Goal: Information Seeking & Learning: Learn about a topic

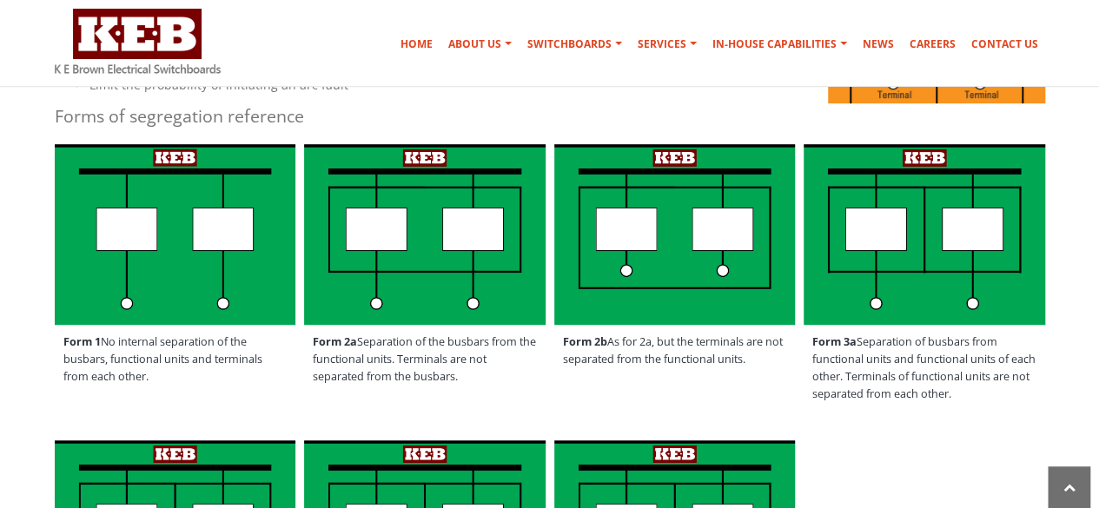
scroll to position [465, 0]
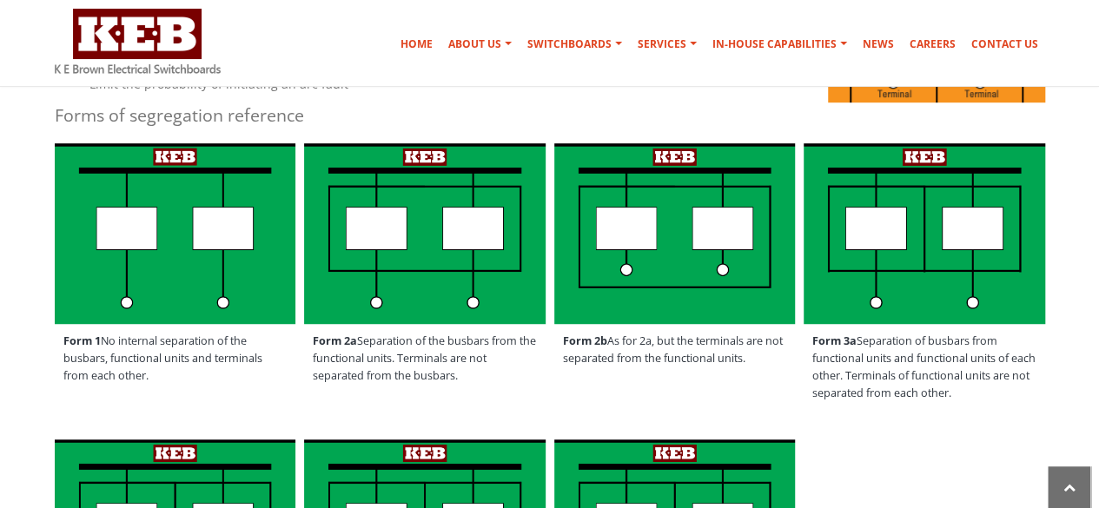
click at [224, 214] on img at bounding box center [175, 233] width 241 height 181
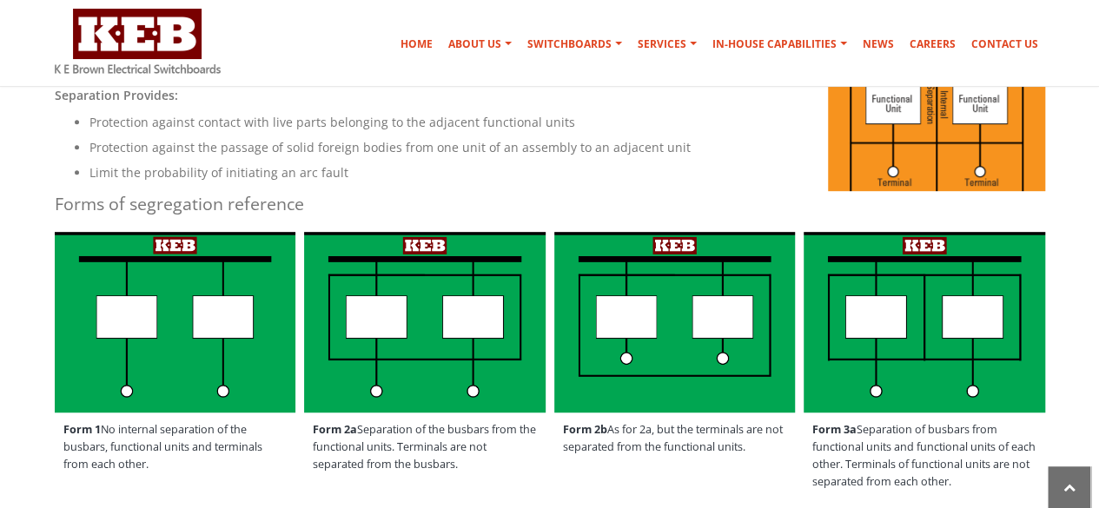
scroll to position [371, 0]
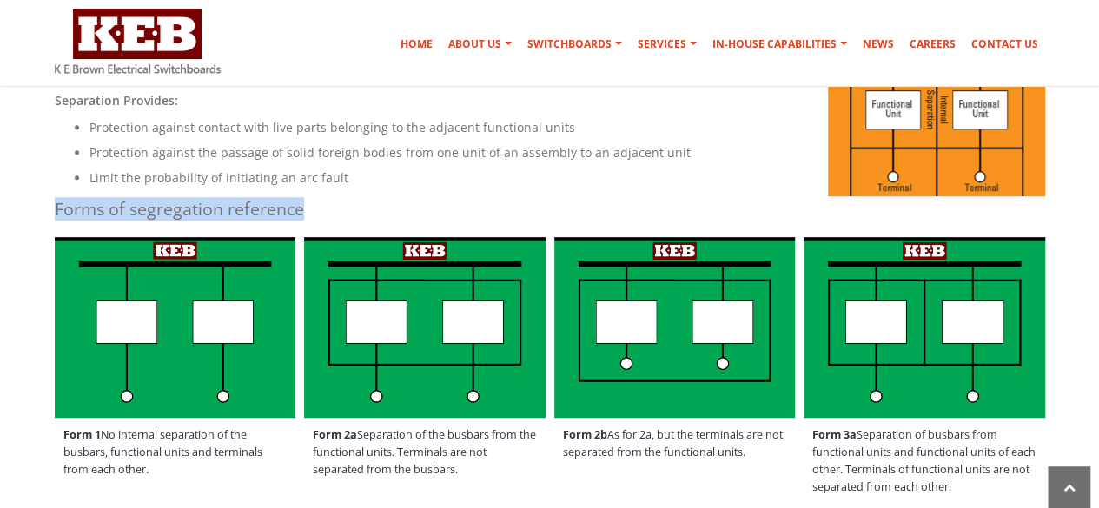
drag, startPoint x: 58, startPoint y: 208, endPoint x: 274, endPoint y: 223, distance: 216.7
click at [445, 211] on h4 "Forms of segregation reference" at bounding box center [550, 208] width 990 height 23
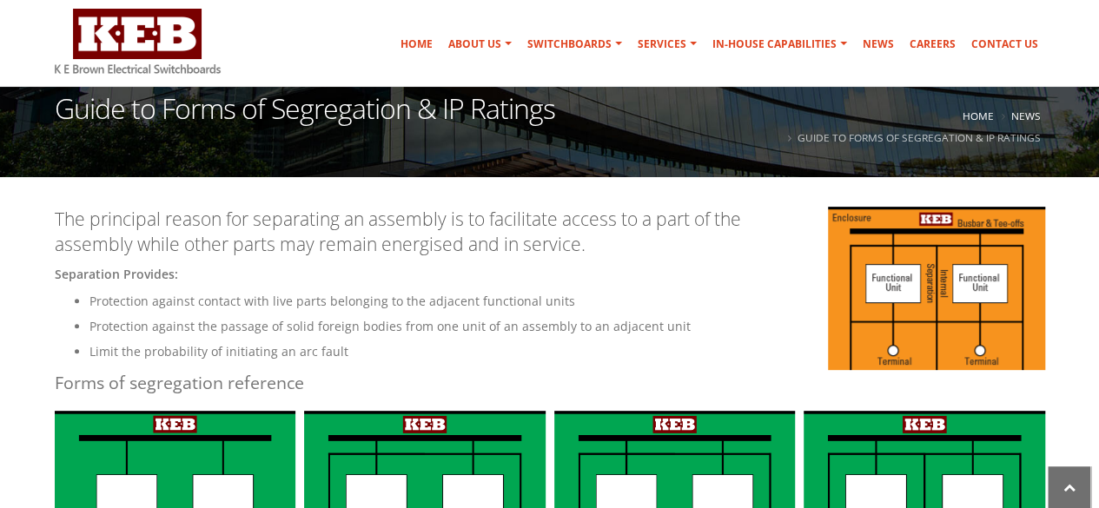
scroll to position [198, 0]
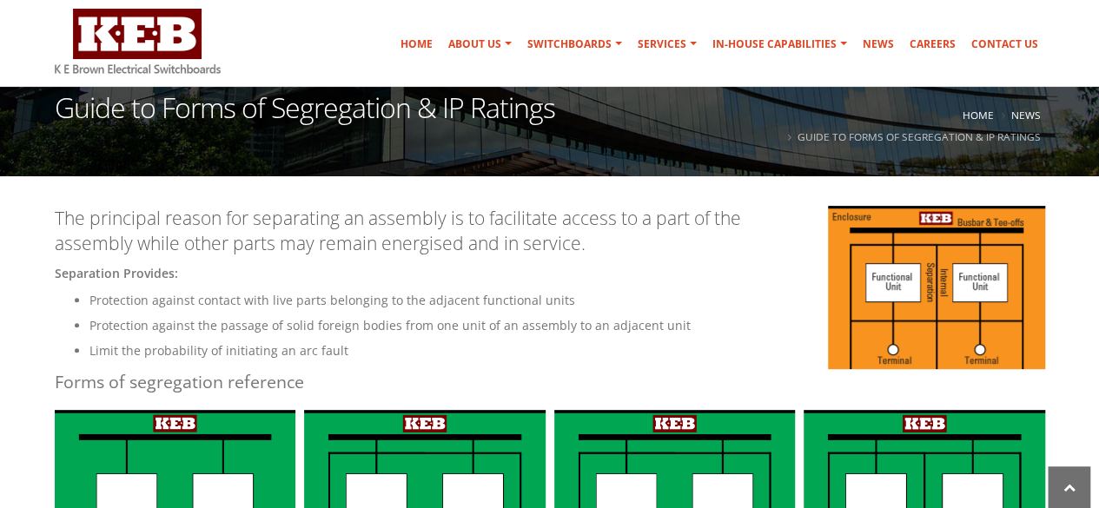
click at [869, 258] on img at bounding box center [936, 287] width 217 height 163
click at [931, 345] on img at bounding box center [936, 287] width 217 height 163
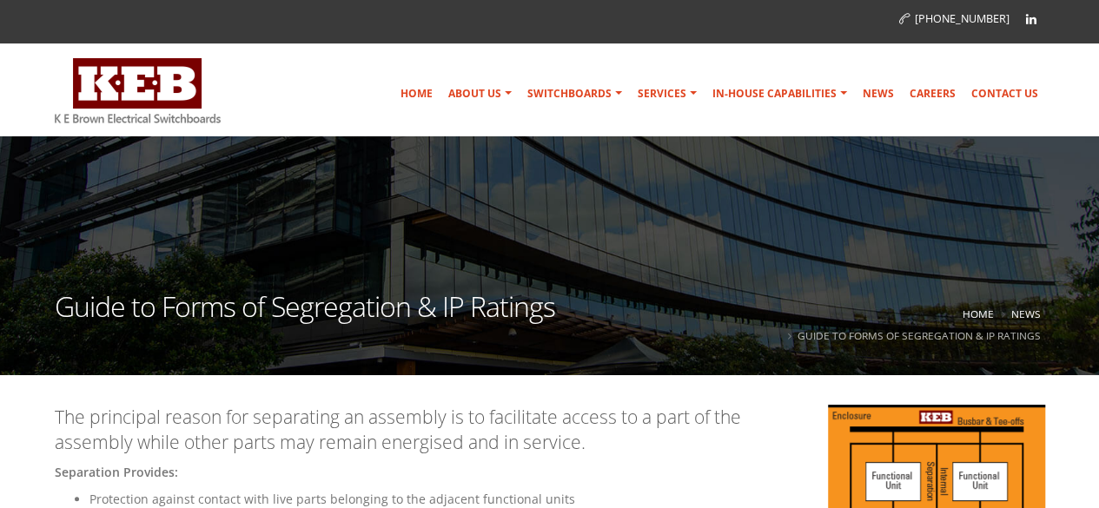
scroll to position [32, 0]
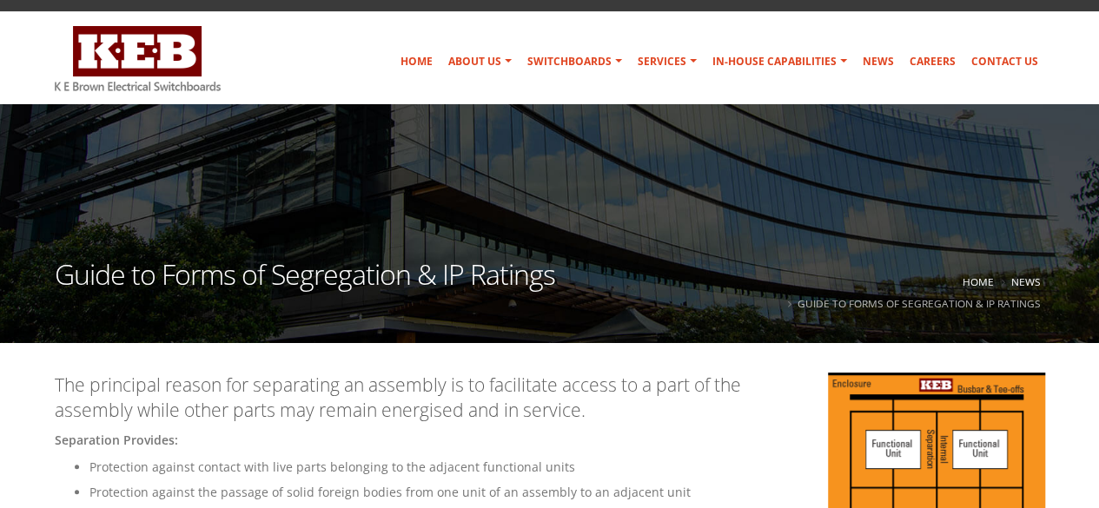
click at [894, 464] on img at bounding box center [936, 454] width 217 height 163
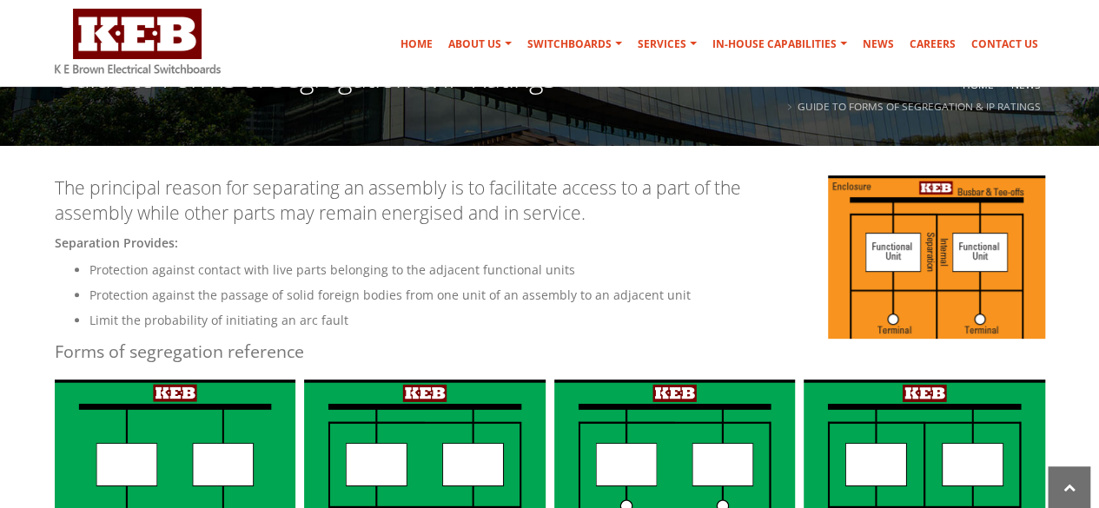
scroll to position [231, 0]
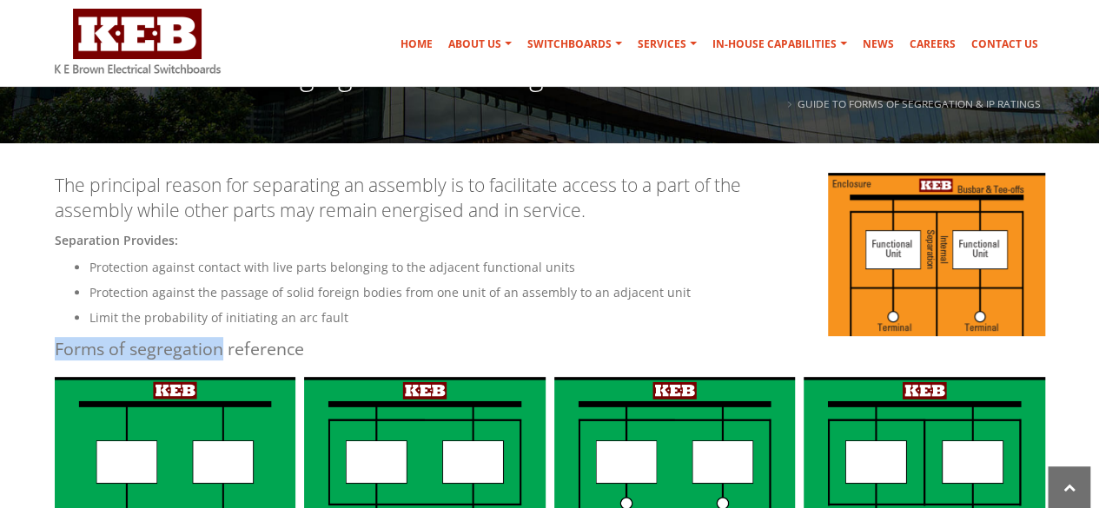
drag, startPoint x: 56, startPoint y: 353, endPoint x: 221, endPoint y: 355, distance: 165.0
click at [221, 355] on h4 "Forms of segregation reference" at bounding box center [550, 348] width 990 height 23
copy h4 "Forms of segregation"
